Goal: Task Accomplishment & Management: Manage account settings

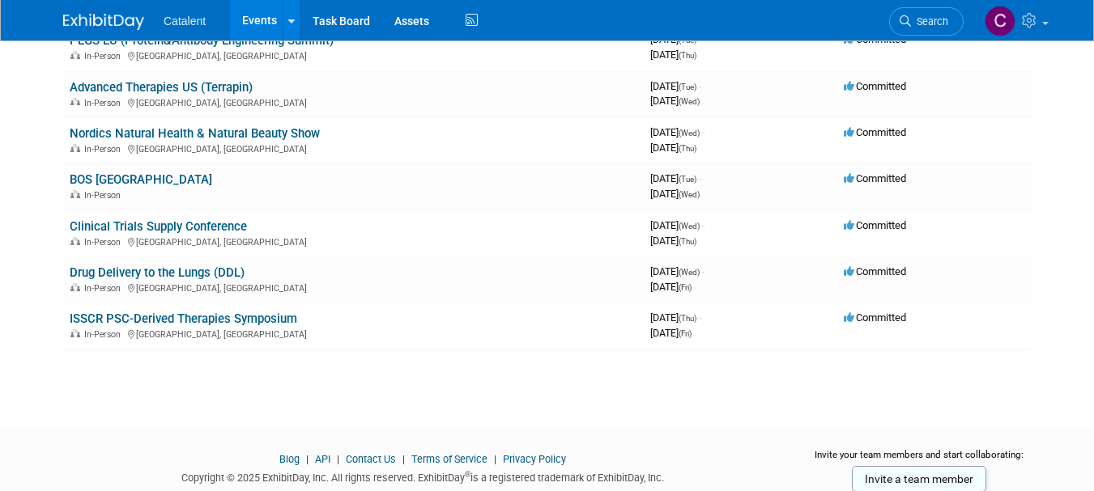
scroll to position [344, 0]
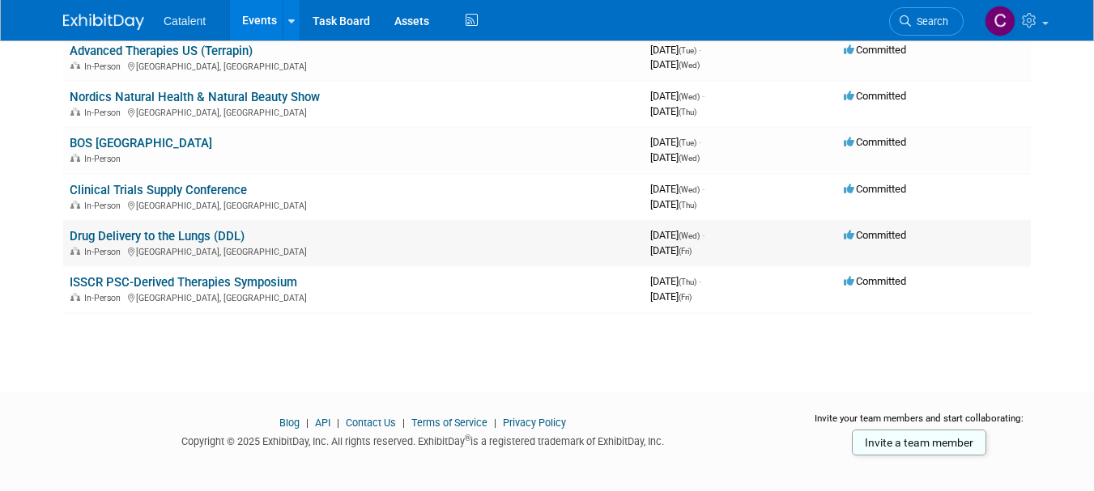
click at [152, 238] on link "Drug Delivery to the Lungs (DDL)" at bounding box center [157, 236] width 175 height 15
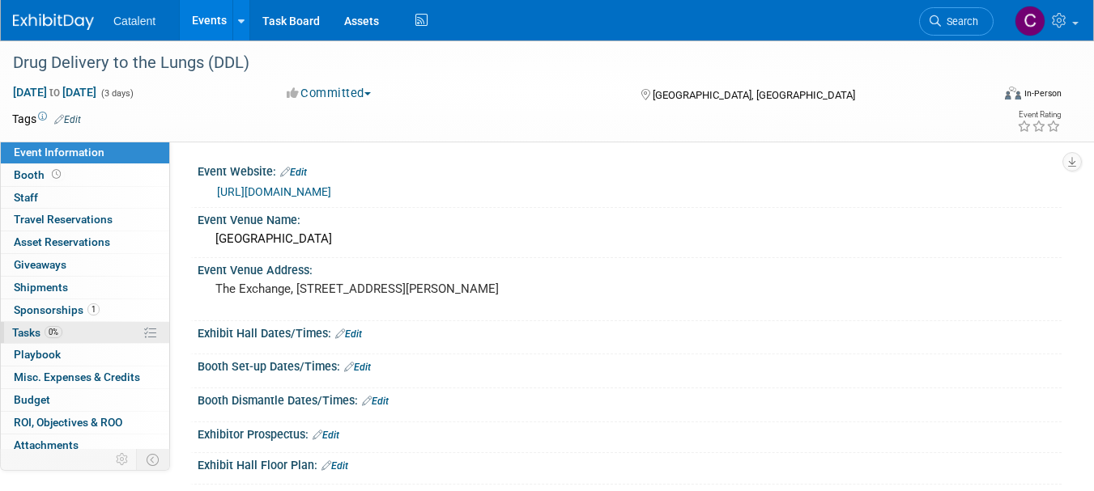
click at [95, 325] on link "0% Tasks 0%" at bounding box center [85, 333] width 168 height 22
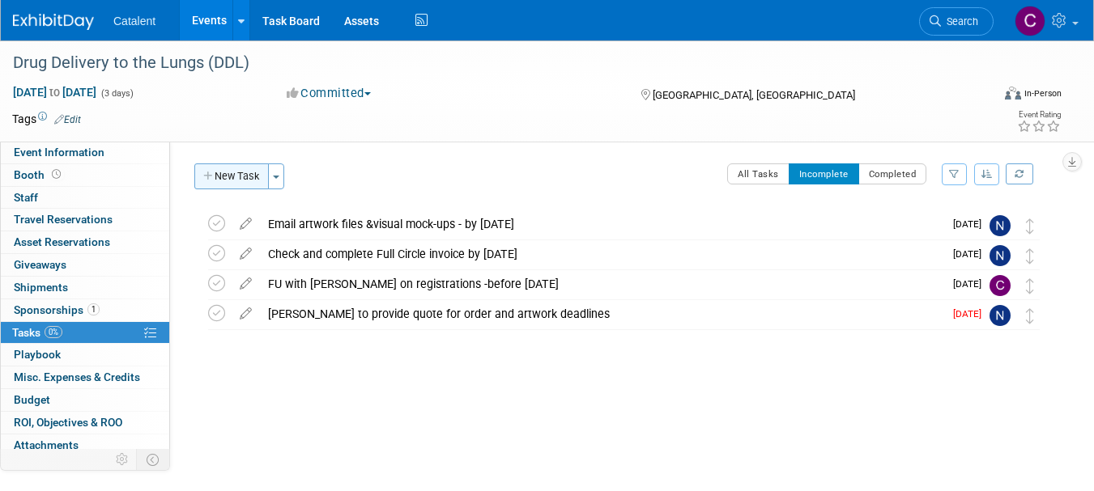
click at [215, 182] on button "New Task" at bounding box center [231, 177] width 74 height 26
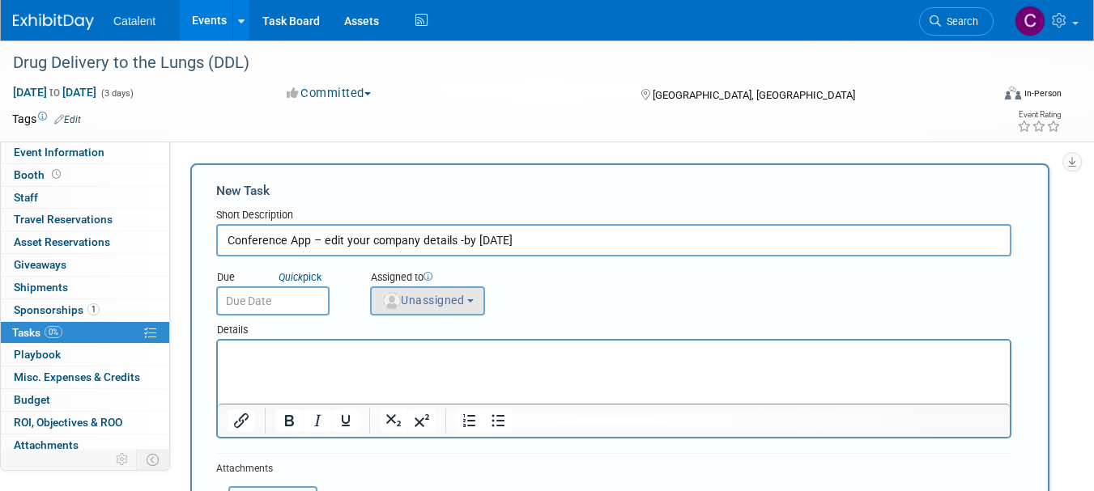
type input "Conference App – edit your company details -by [DATE]"
click at [408, 299] on span "Unassigned" at bounding box center [422, 300] width 83 height 13
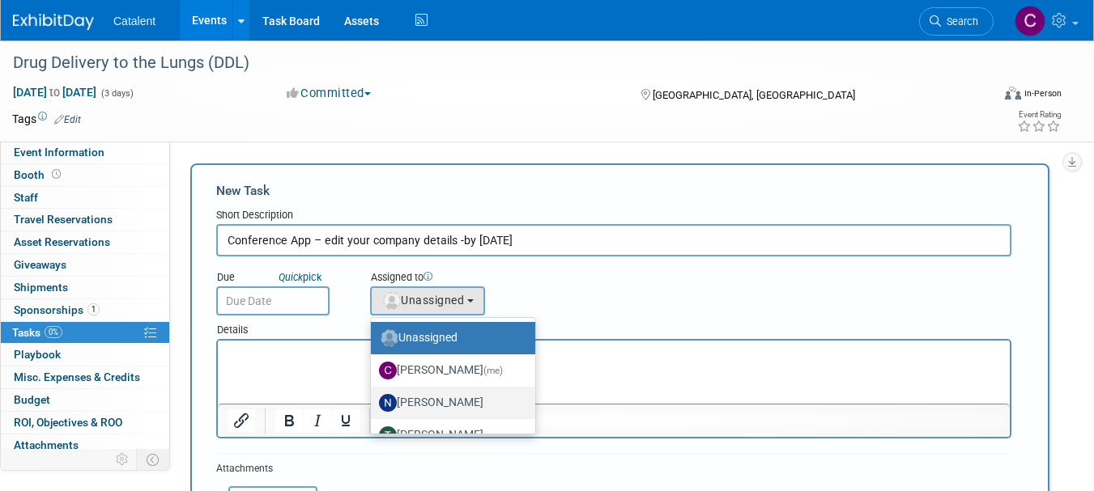
click at [411, 406] on label "[PERSON_NAME]" at bounding box center [449, 403] width 140 height 26
click at [373, 406] on input "[PERSON_NAME]" at bounding box center [368, 401] width 11 height 11
select select "02d4bfa8-3b27-41d6-9684-f5788393f352"
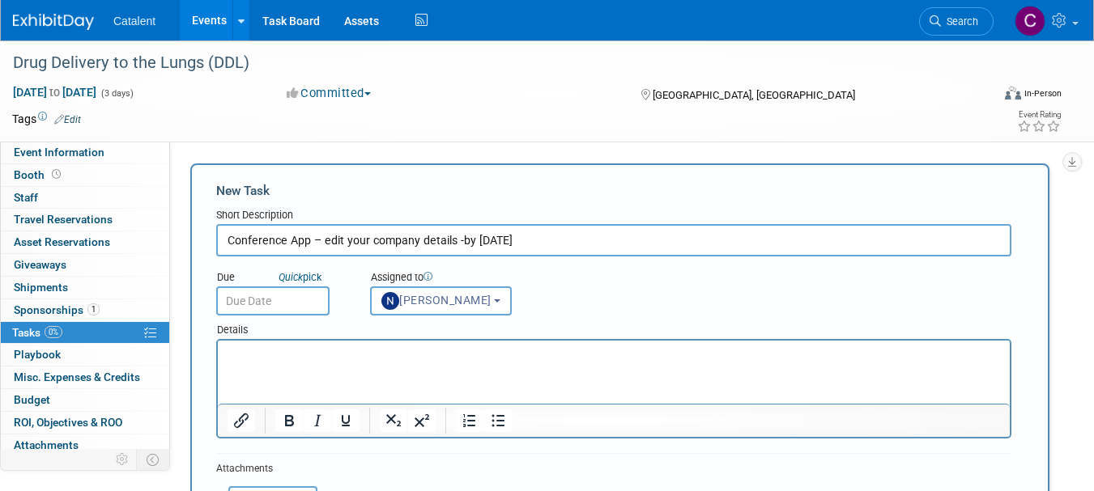
click at [329, 361] on p "Rich Text Area. Press ALT-0 for help." at bounding box center [614, 355] width 773 height 16
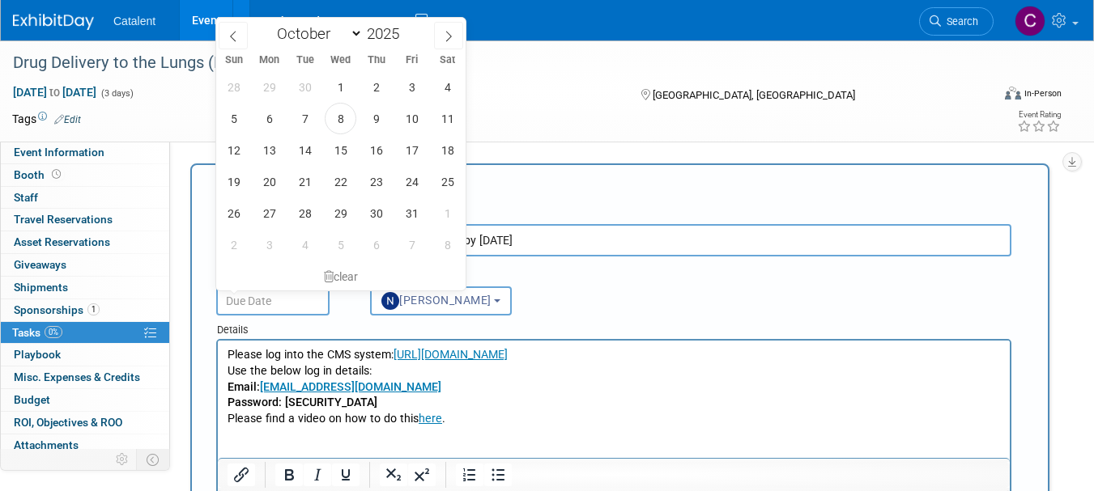
click at [296, 295] on input "text" at bounding box center [272, 301] width 113 height 29
click at [385, 221] on span "30" at bounding box center [376, 214] width 32 height 32
type input "[DATE]"
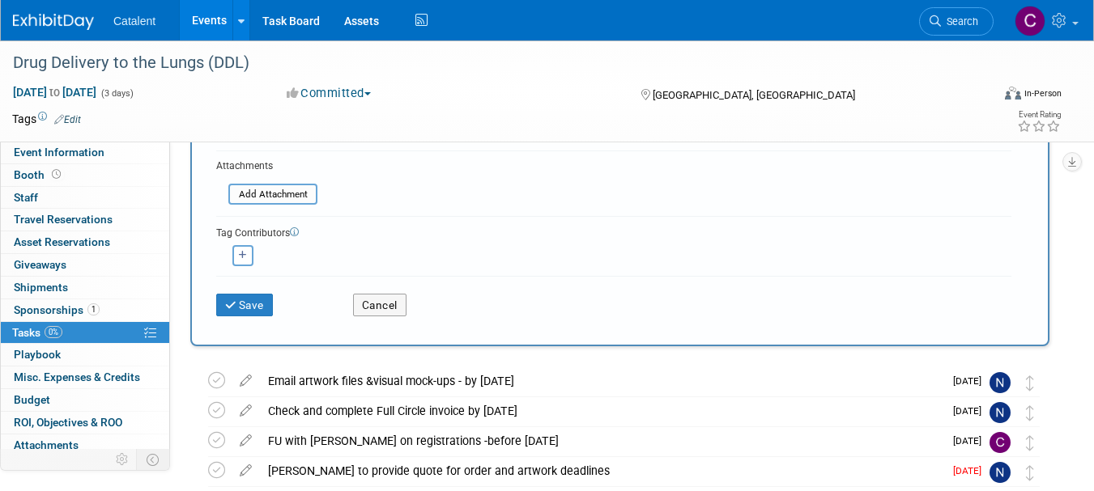
scroll to position [380, 0]
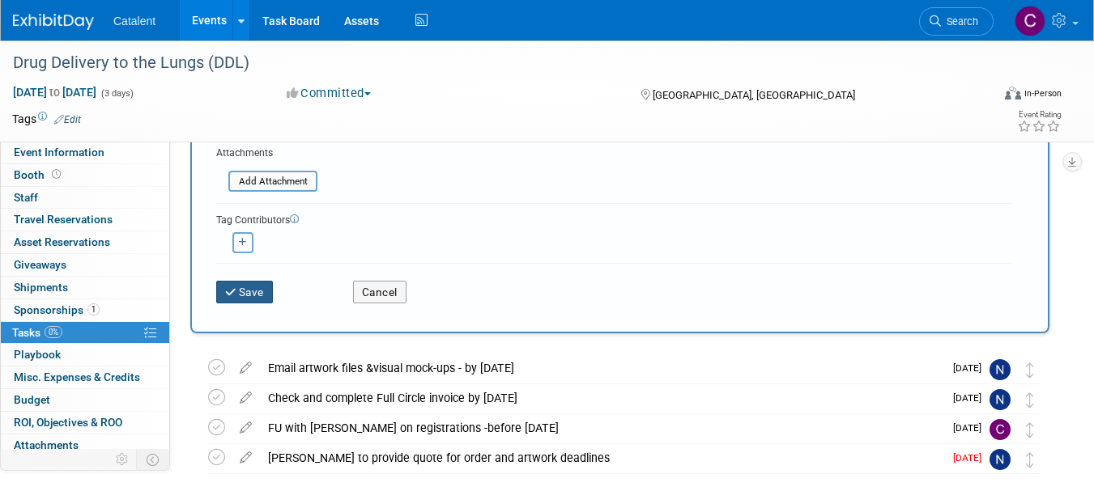
click at [268, 291] on button "Save" at bounding box center [244, 292] width 57 height 23
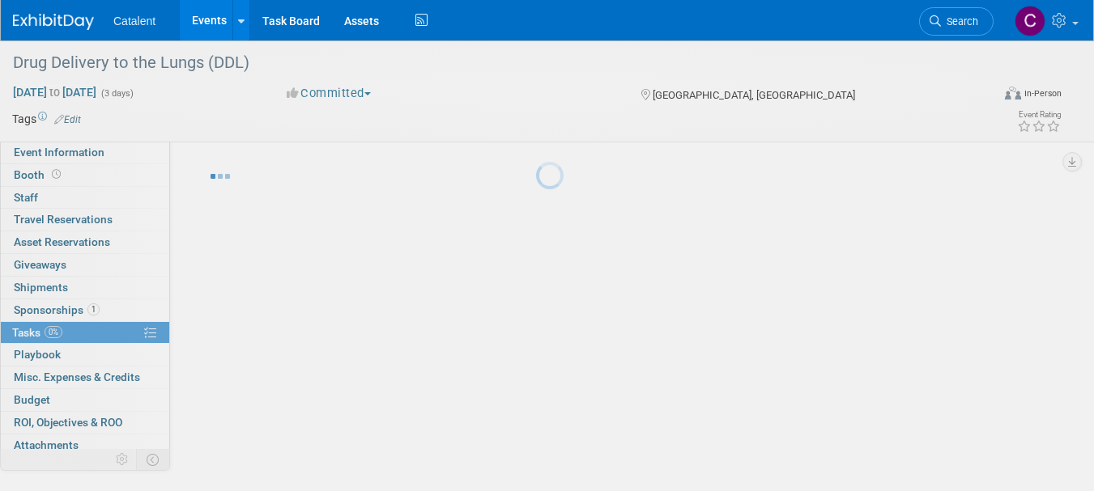
scroll to position [20, 0]
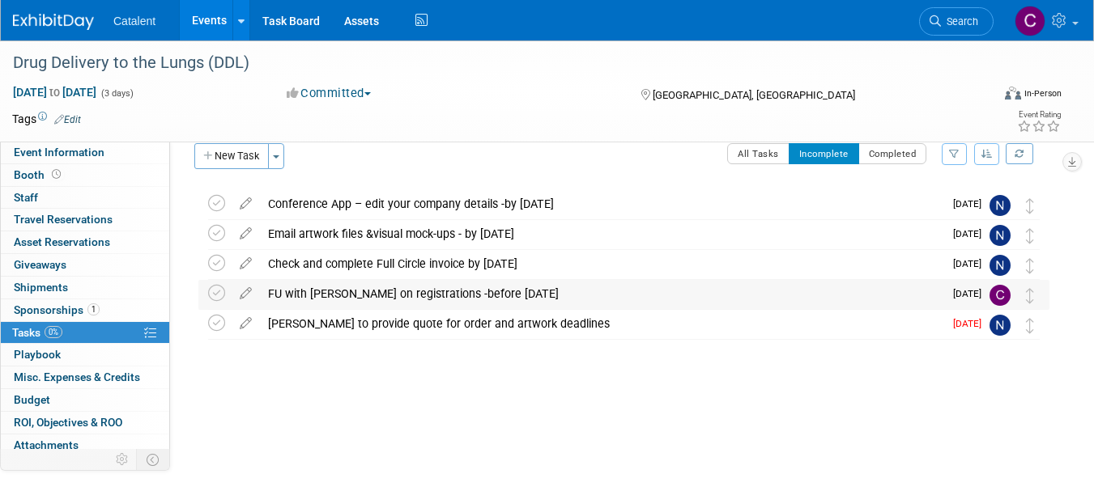
click at [368, 293] on div "FU with [PERSON_NAME] on registrations -before [DATE]" at bounding box center [601, 294] width 683 height 28
